Goal: Obtain resource: Download file/media

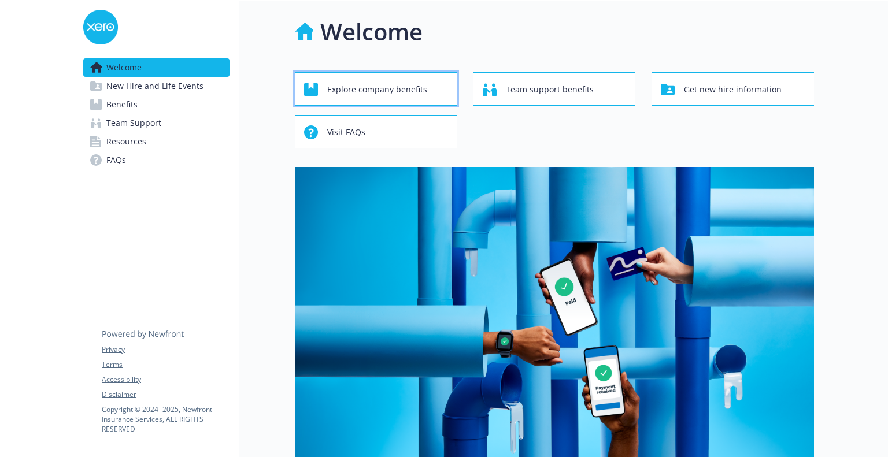
click at [348, 83] on span "Explore company benefits" at bounding box center [377, 90] width 100 height 22
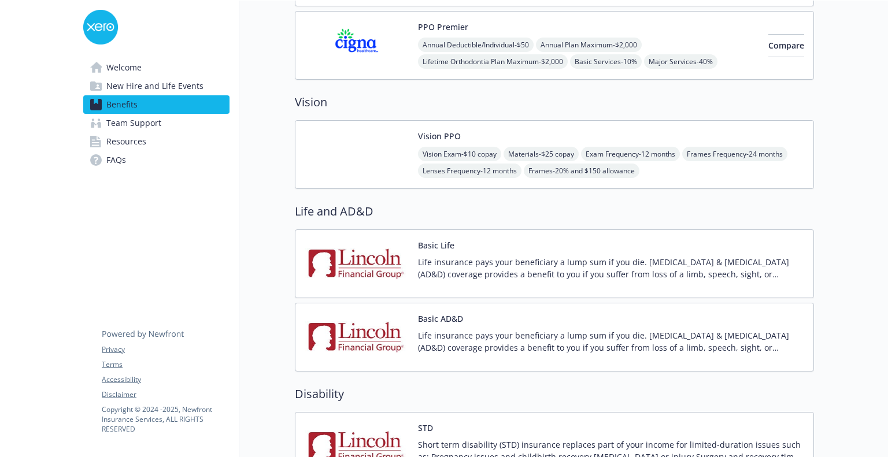
scroll to position [693, 0]
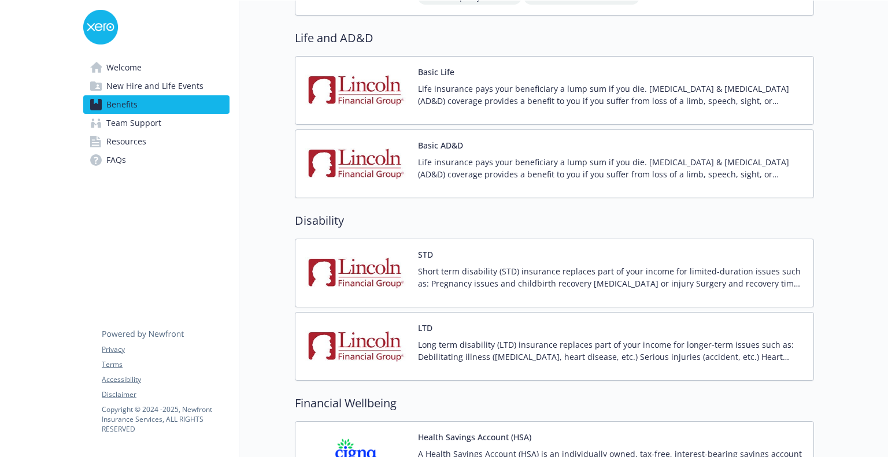
click at [370, 257] on img at bounding box center [357, 272] width 104 height 49
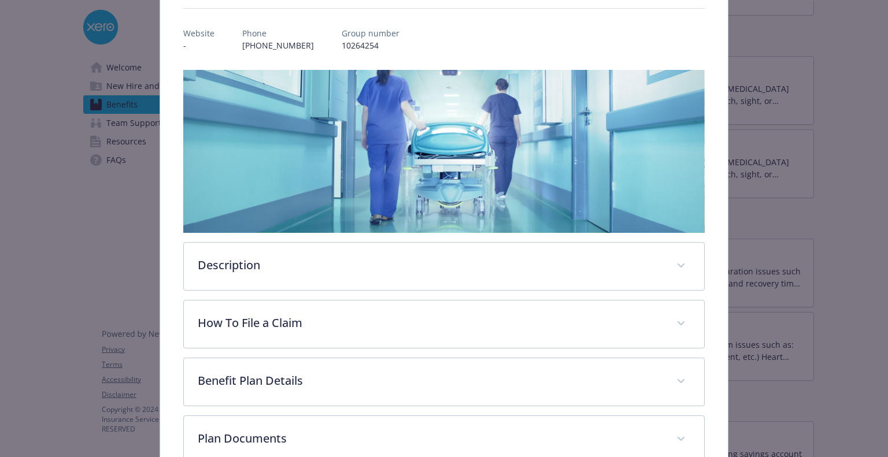
scroll to position [150, 0]
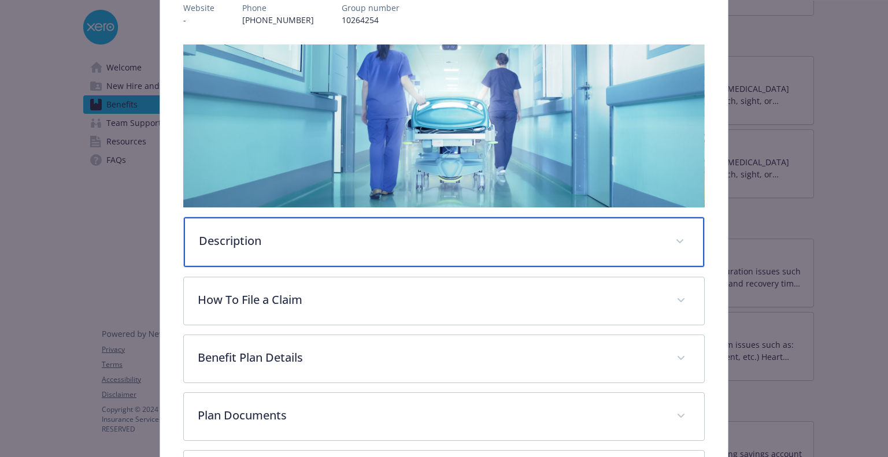
click at [257, 244] on p "Description" at bounding box center [430, 240] width 462 height 17
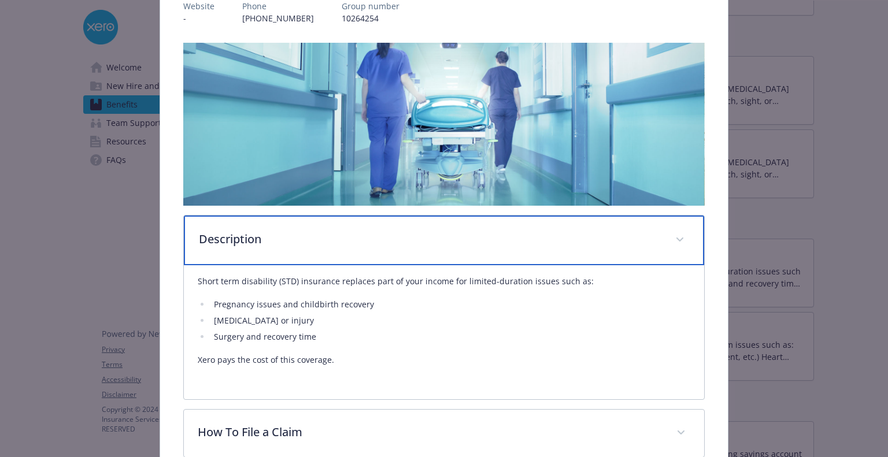
scroll to position [155, 0]
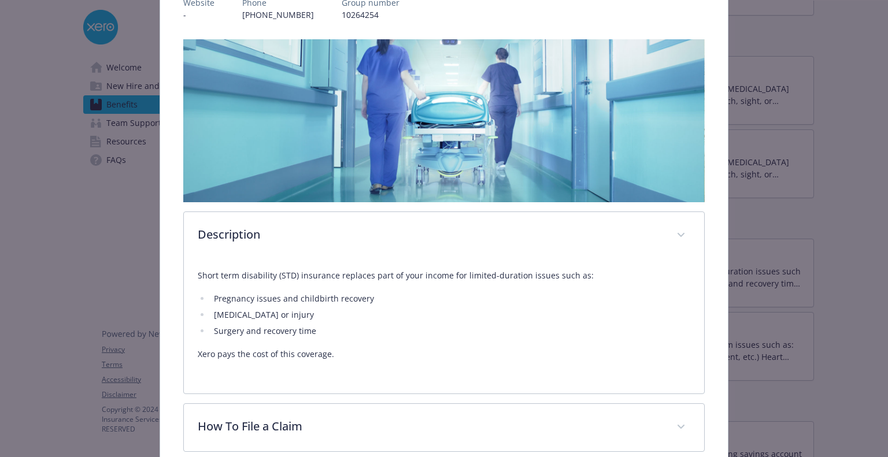
click at [97, 230] on div "Disability - STD - Short Term Disability (STD) STD Website - Phone [PHONE_NUMBE…" at bounding box center [444, 268] width 710 height 772
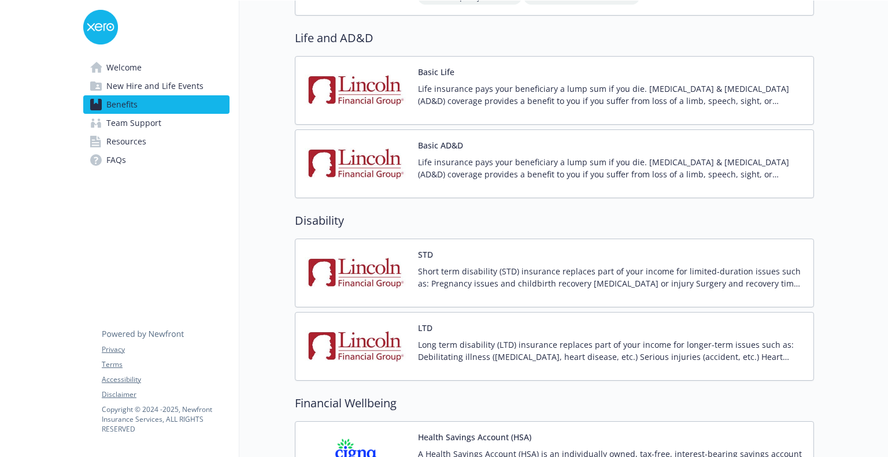
click at [476, 269] on p "Short term disability (STD) insurance replaces part of your income for limited-…" at bounding box center [611, 277] width 386 height 24
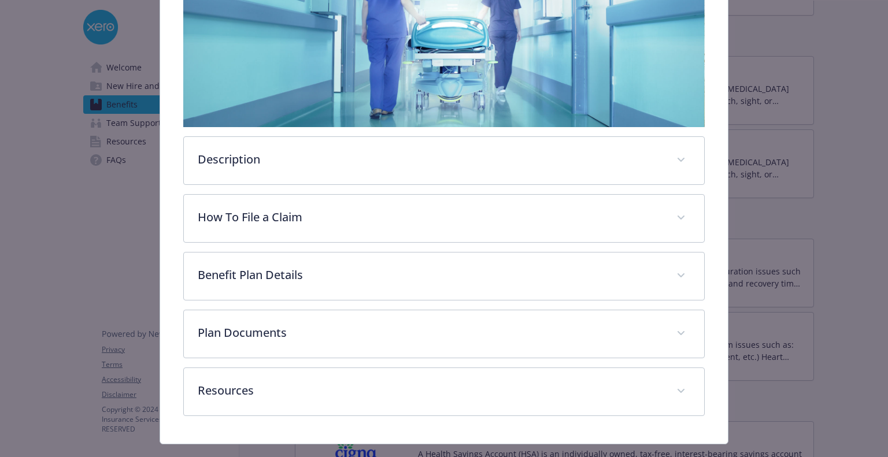
scroll to position [231, 0]
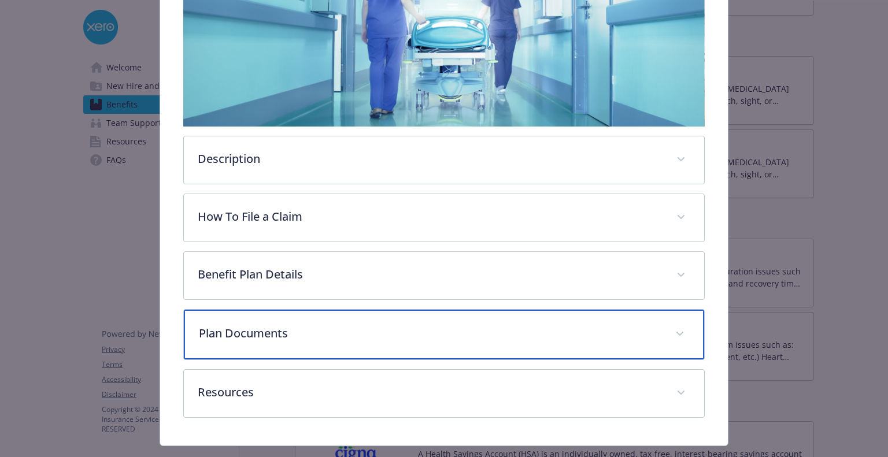
click at [433, 339] on div "Plan Documents" at bounding box center [443, 335] width 519 height 50
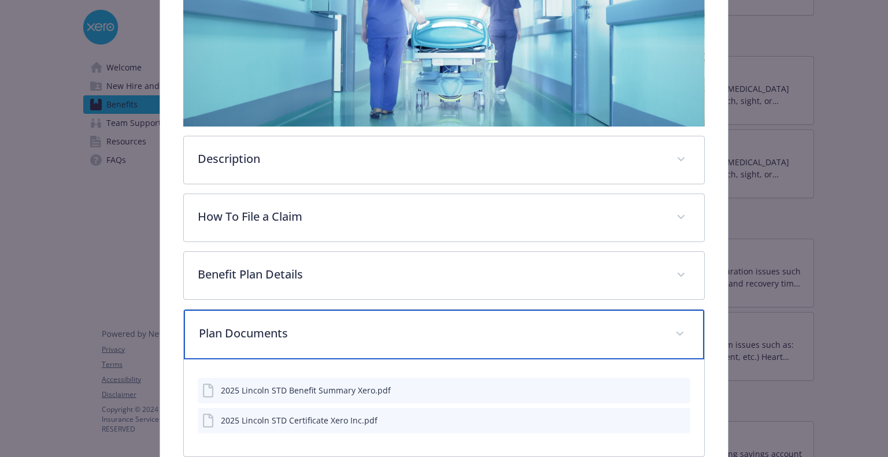
scroll to position [297, 0]
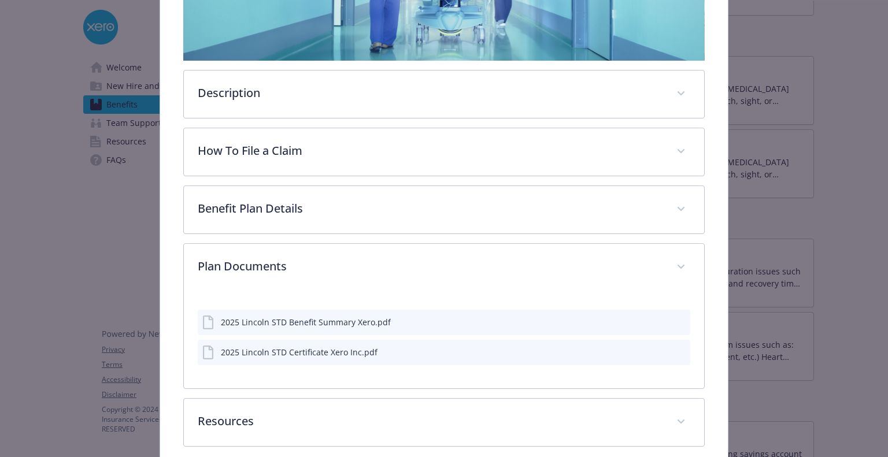
click at [655, 318] on icon "download file" at bounding box center [659, 321] width 9 height 9
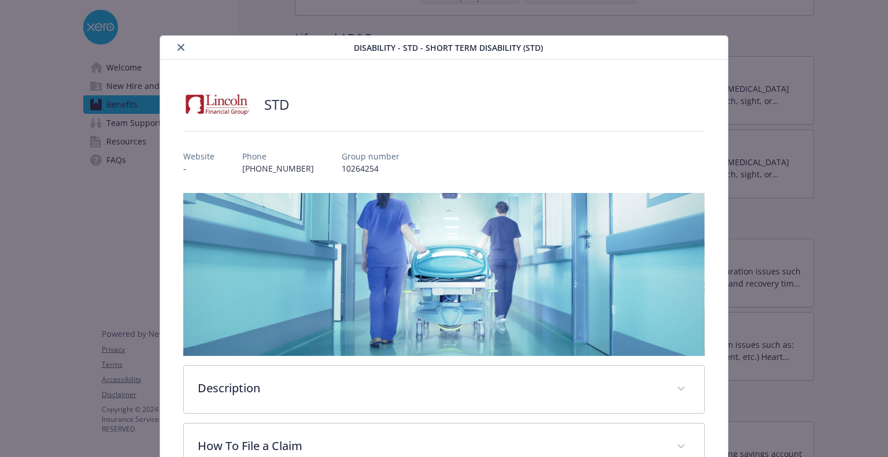
scroll to position [0, 0]
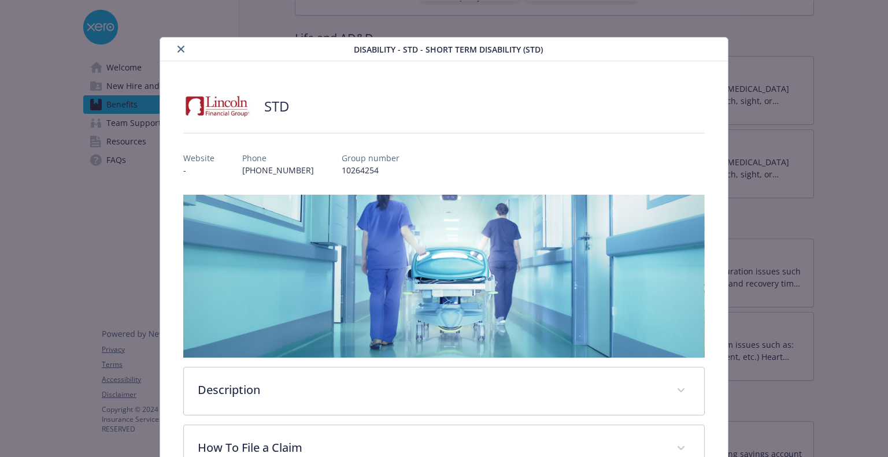
click at [177, 50] on icon "close" at bounding box center [180, 49] width 7 height 7
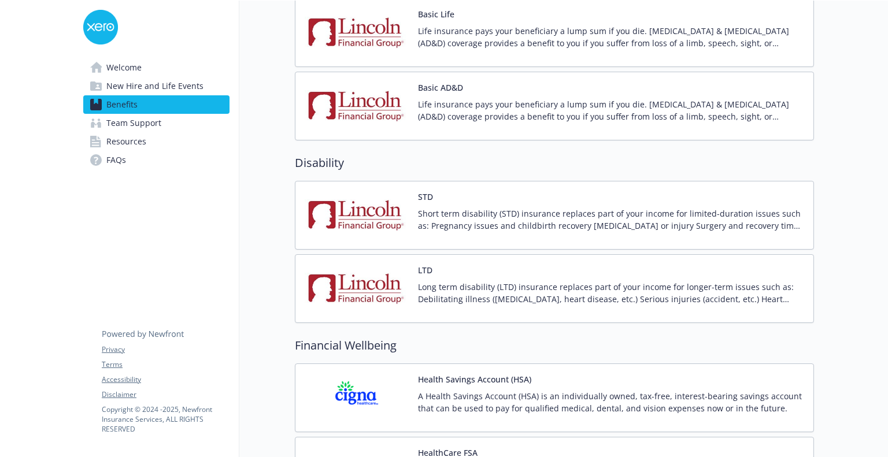
click at [470, 281] on p "Long term disability (LTD) insurance replaces part of your income for longer-te…" at bounding box center [611, 293] width 386 height 24
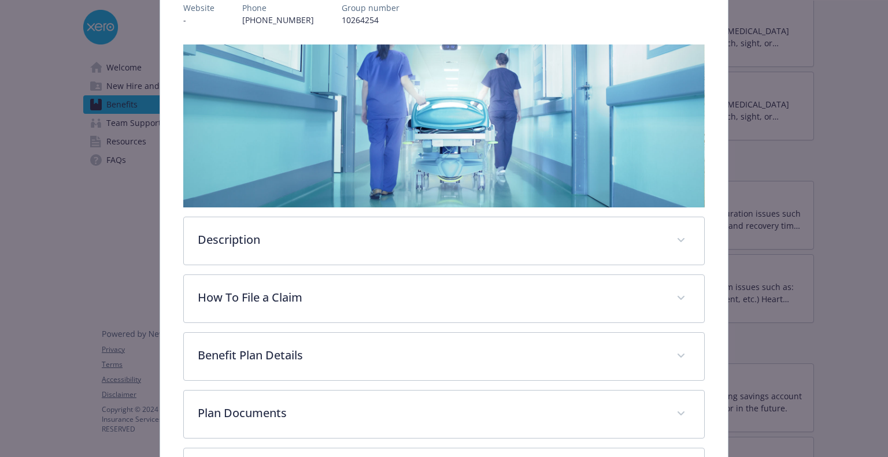
scroll to position [251, 0]
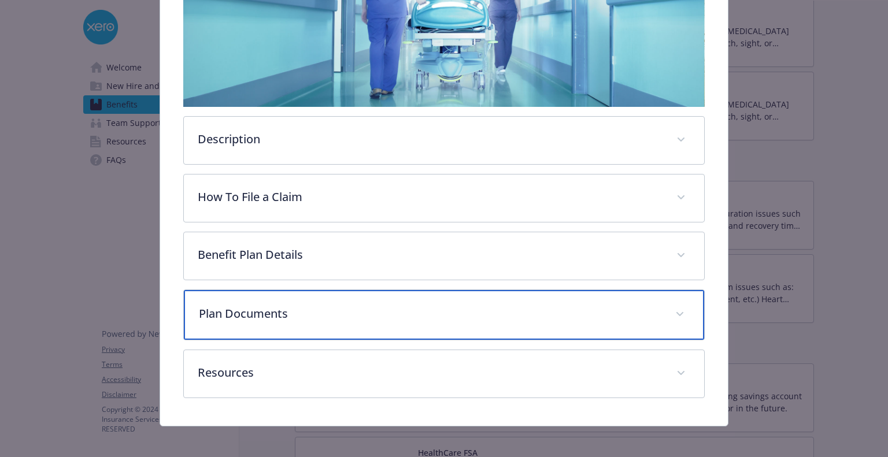
click at [289, 305] on p "Plan Documents" at bounding box center [430, 313] width 462 height 17
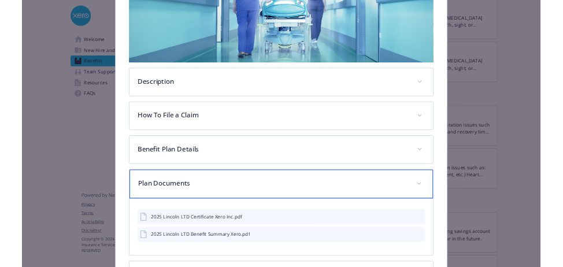
scroll to position [309, 0]
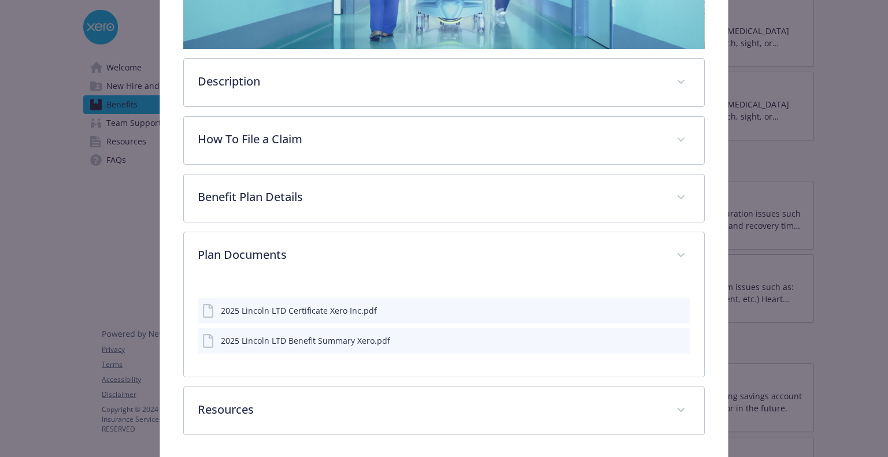
click at [655, 337] on icon "download file" at bounding box center [659, 339] width 9 height 9
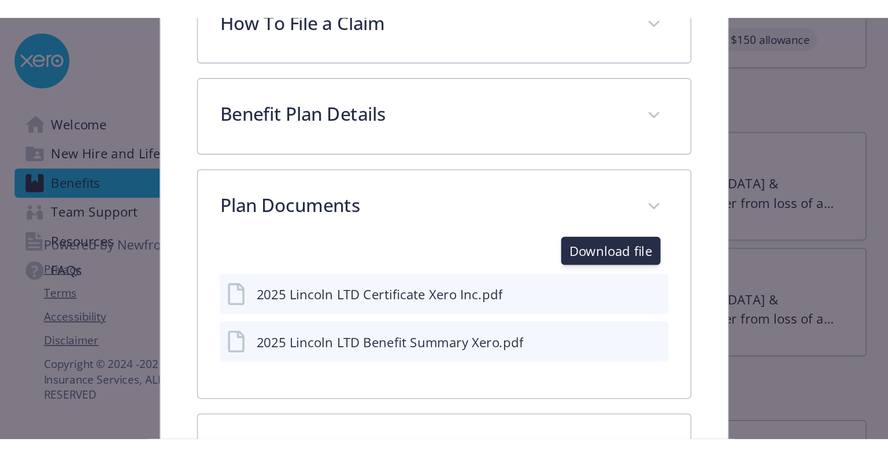
scroll to position [416, 0]
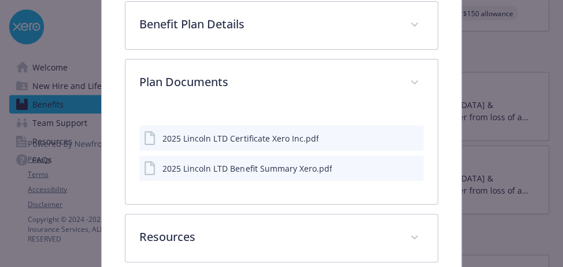
click at [389, 164] on icon "download file" at bounding box center [393, 167] width 9 height 9
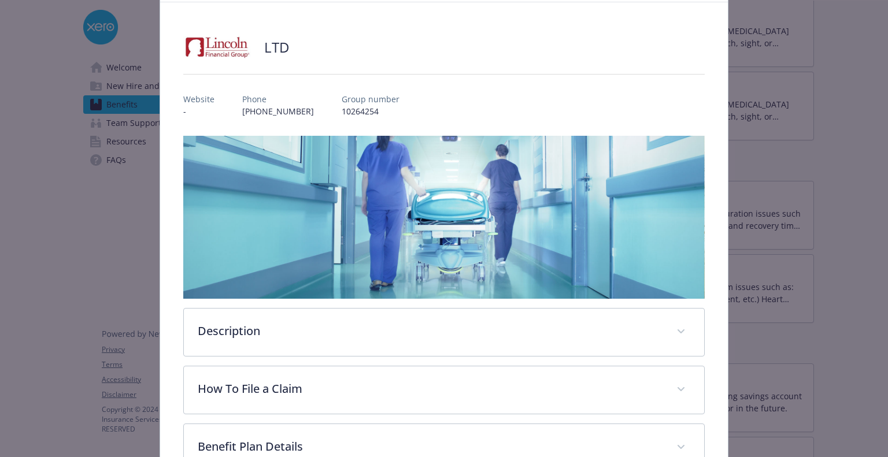
scroll to position [0, 0]
